Goal: Task Accomplishment & Management: Use online tool/utility

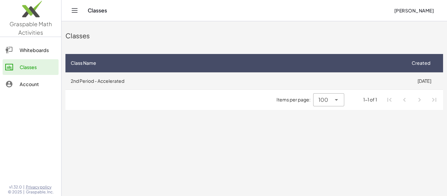
click at [233, 85] on td "2nd Period - Accelerated" at bounding box center [235, 80] width 340 height 17
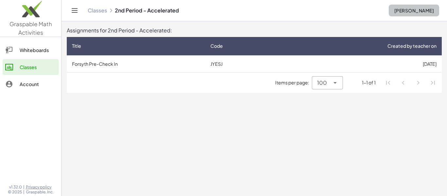
click at [436, 11] on button "[PERSON_NAME]" at bounding box center [414, 11] width 50 height 12
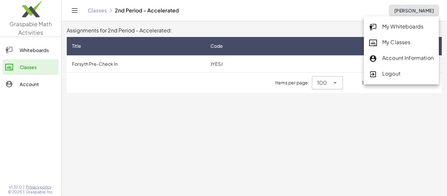
click at [407, 43] on div "My Classes" at bounding box center [401, 42] width 64 height 9
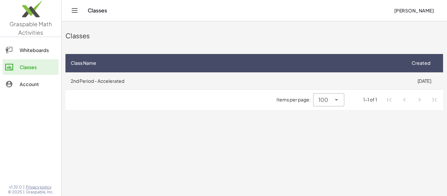
click at [136, 94] on div "Items per page: 100 *** 1-1 of 1" at bounding box center [254, 100] width 378 height 20
click at [143, 87] on td "2nd Period - Accelerated" at bounding box center [235, 80] width 340 height 17
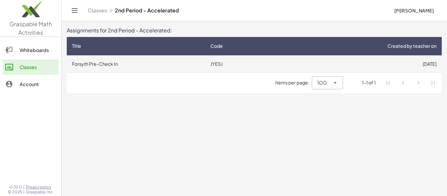
click at [131, 68] on td "Forsyth Pre-Check In" at bounding box center [136, 63] width 138 height 17
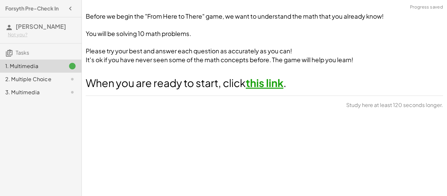
click at [278, 82] on link "this link" at bounding box center [265, 82] width 38 height 13
